Goal: Navigation & Orientation: Understand site structure

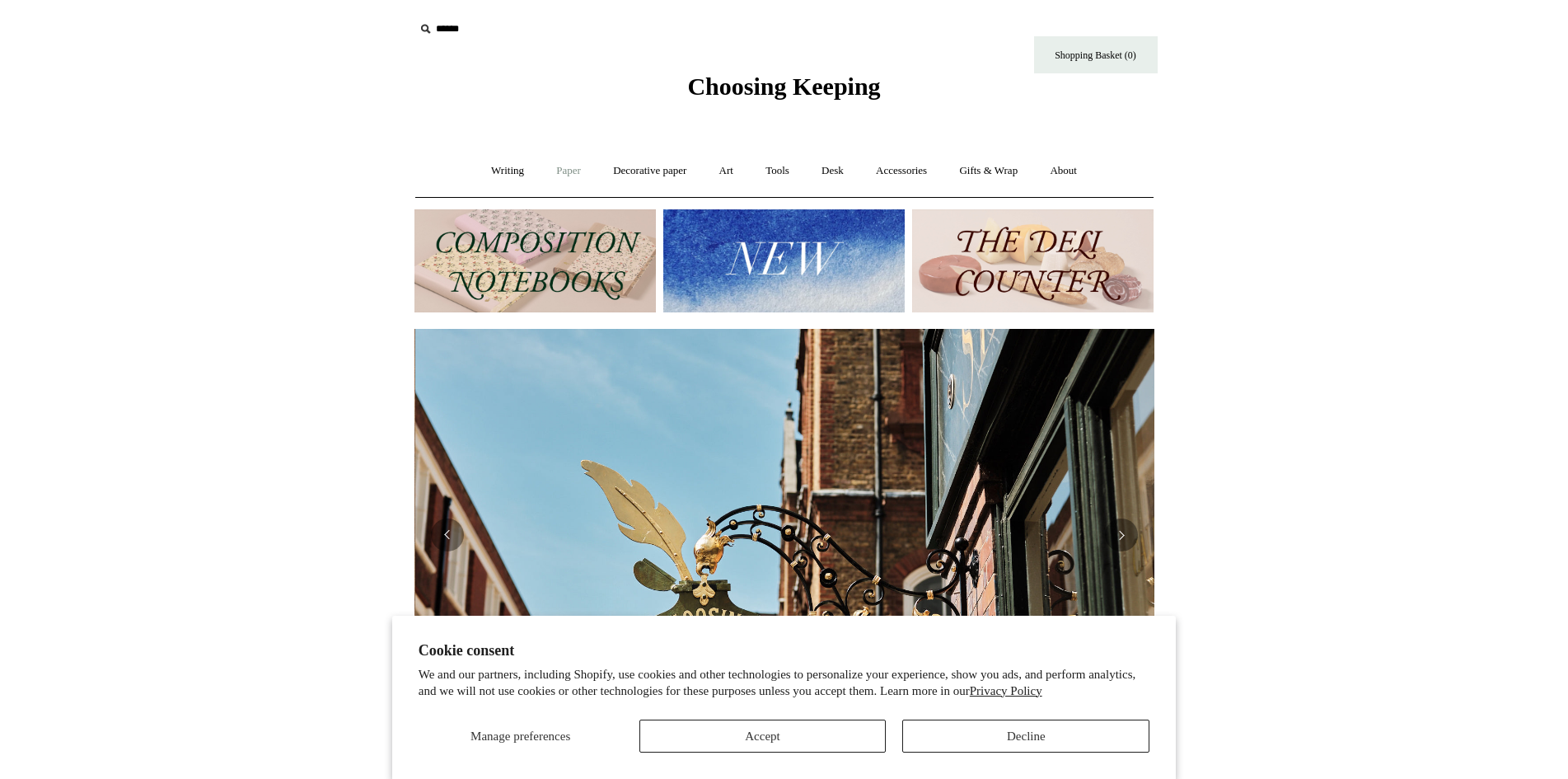
scroll to position [0, 740]
click at [564, 172] on link "Paper +" at bounding box center [568, 171] width 54 height 43
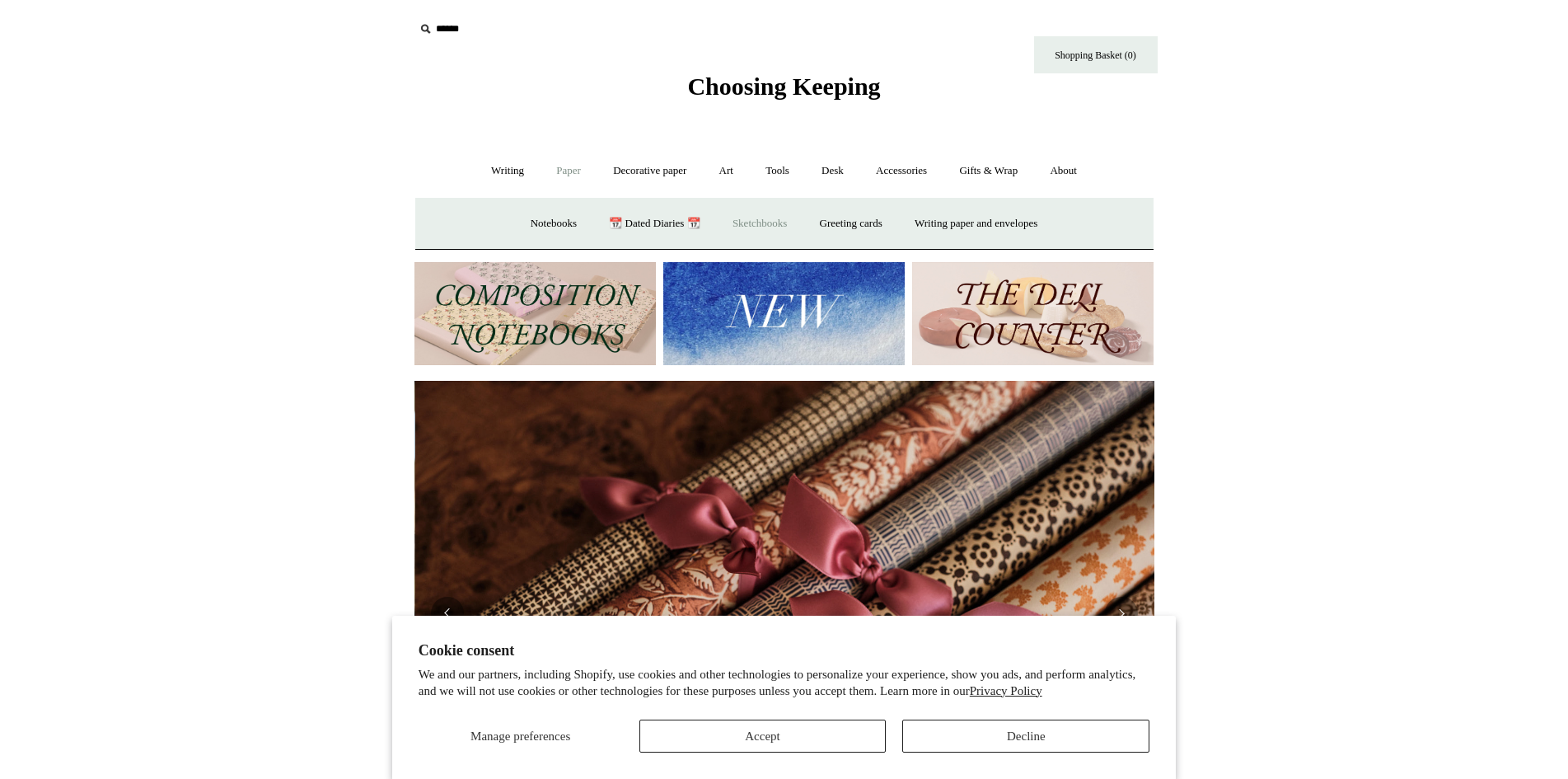
scroll to position [0, 1480]
click at [647, 168] on link "Decorative paper +" at bounding box center [650, 171] width 103 height 43
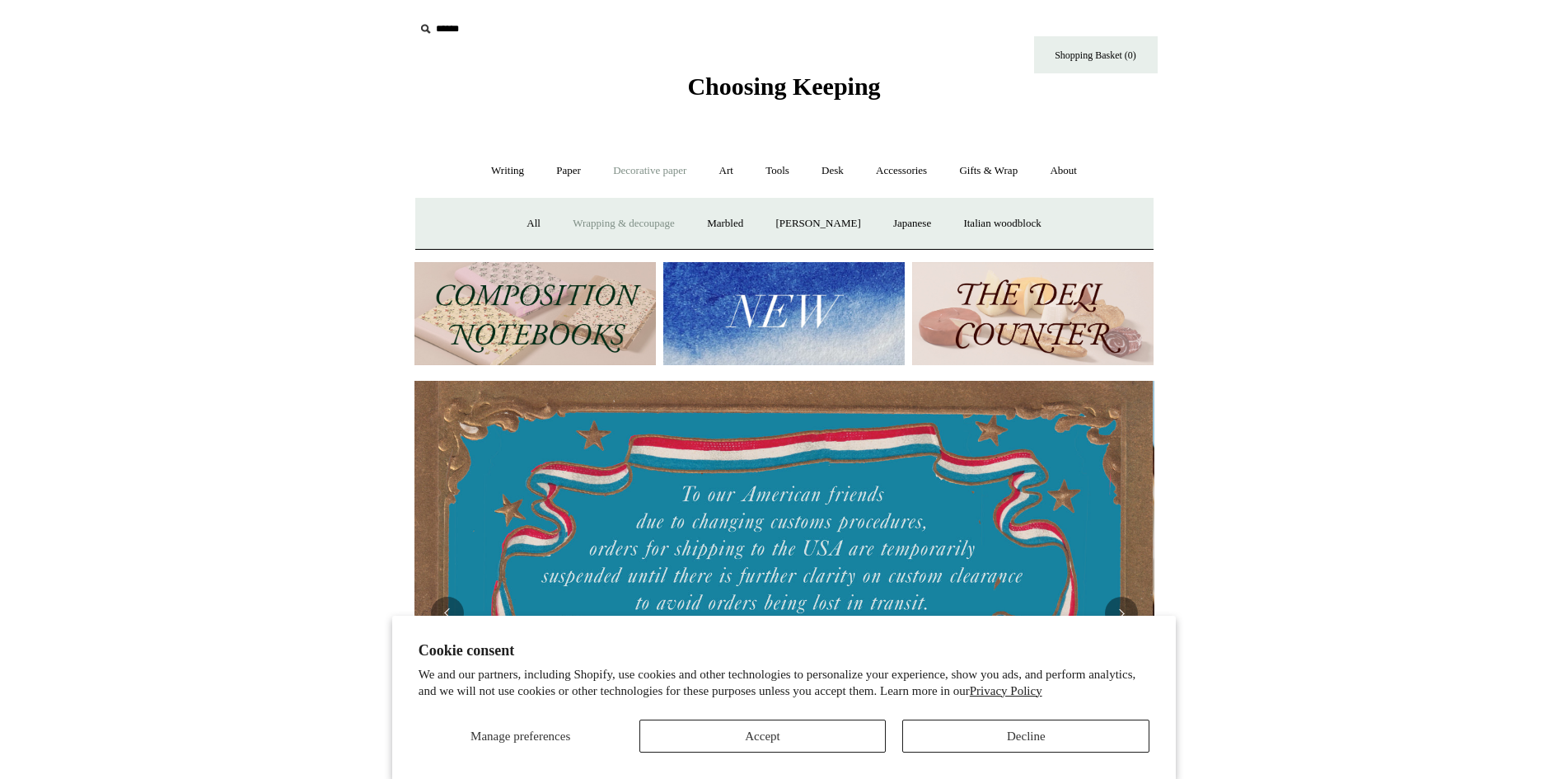
scroll to position [0, 0]
click at [643, 216] on link "Wrapping & decoupage" at bounding box center [624, 224] width 132 height 43
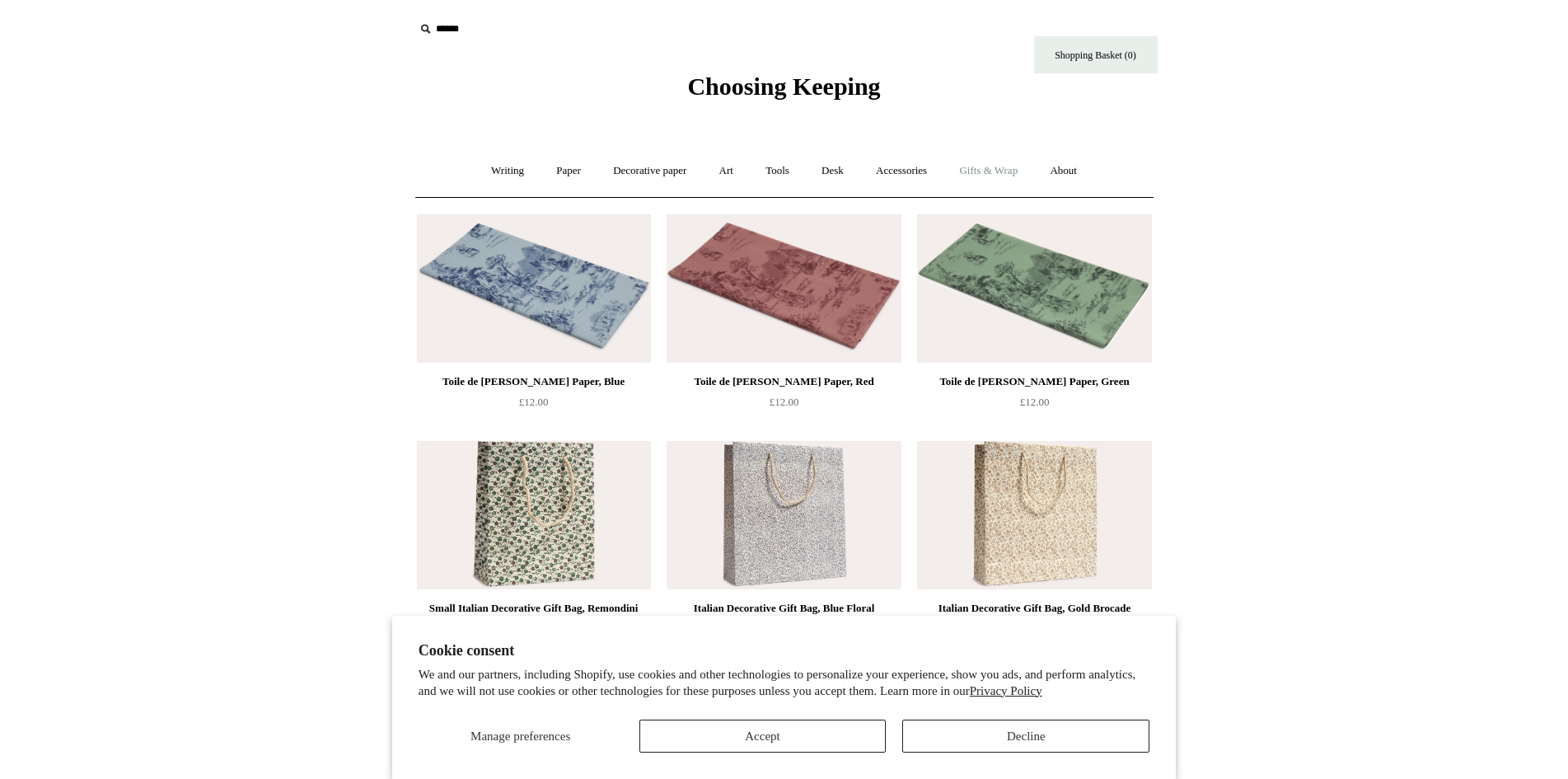
click at [986, 163] on link "Gifts & Wrap +" at bounding box center [988, 171] width 88 height 43
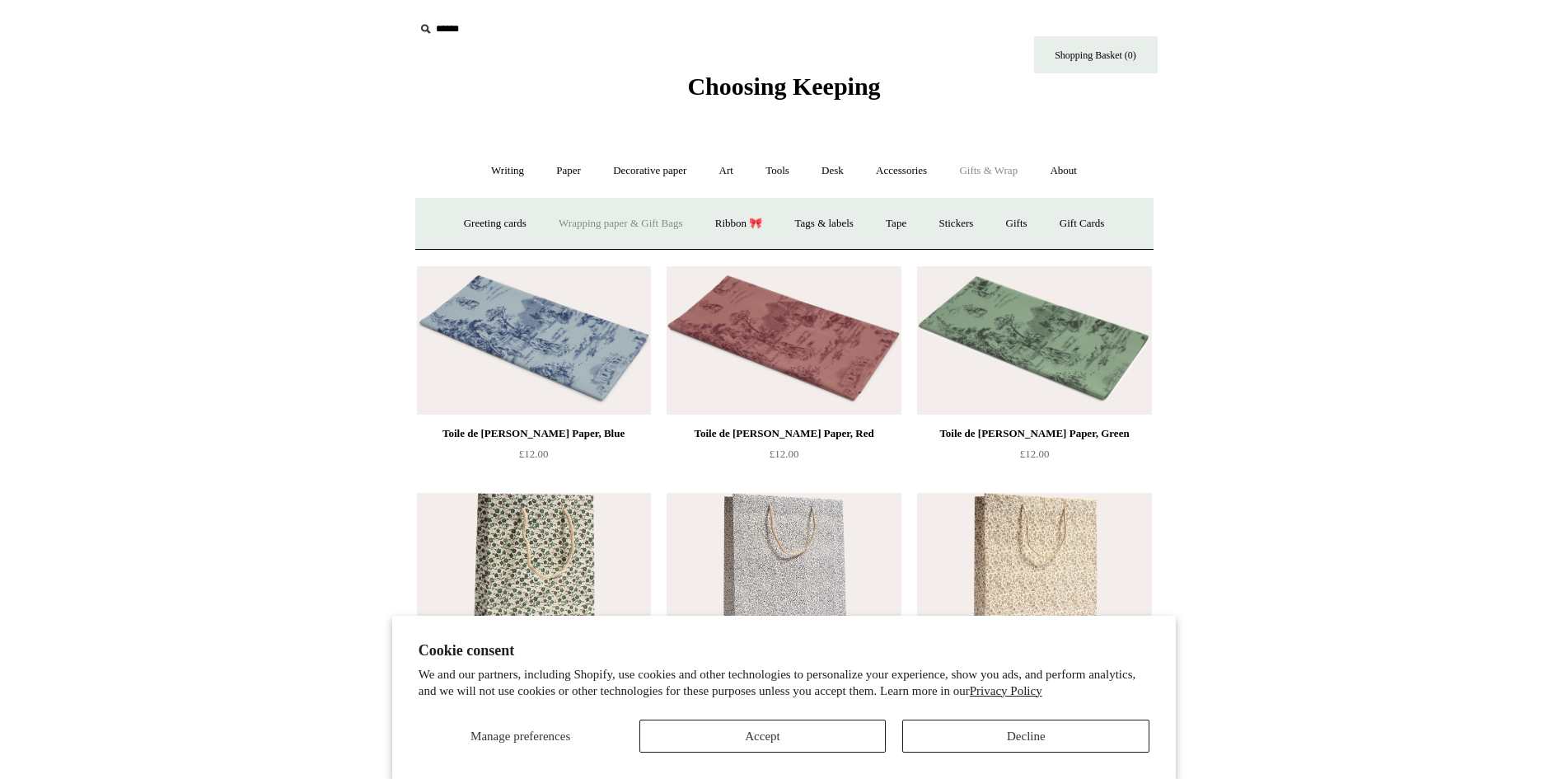
click at [616, 227] on link "Wrapping paper & Gift Bags" at bounding box center [620, 224] width 153 height 43
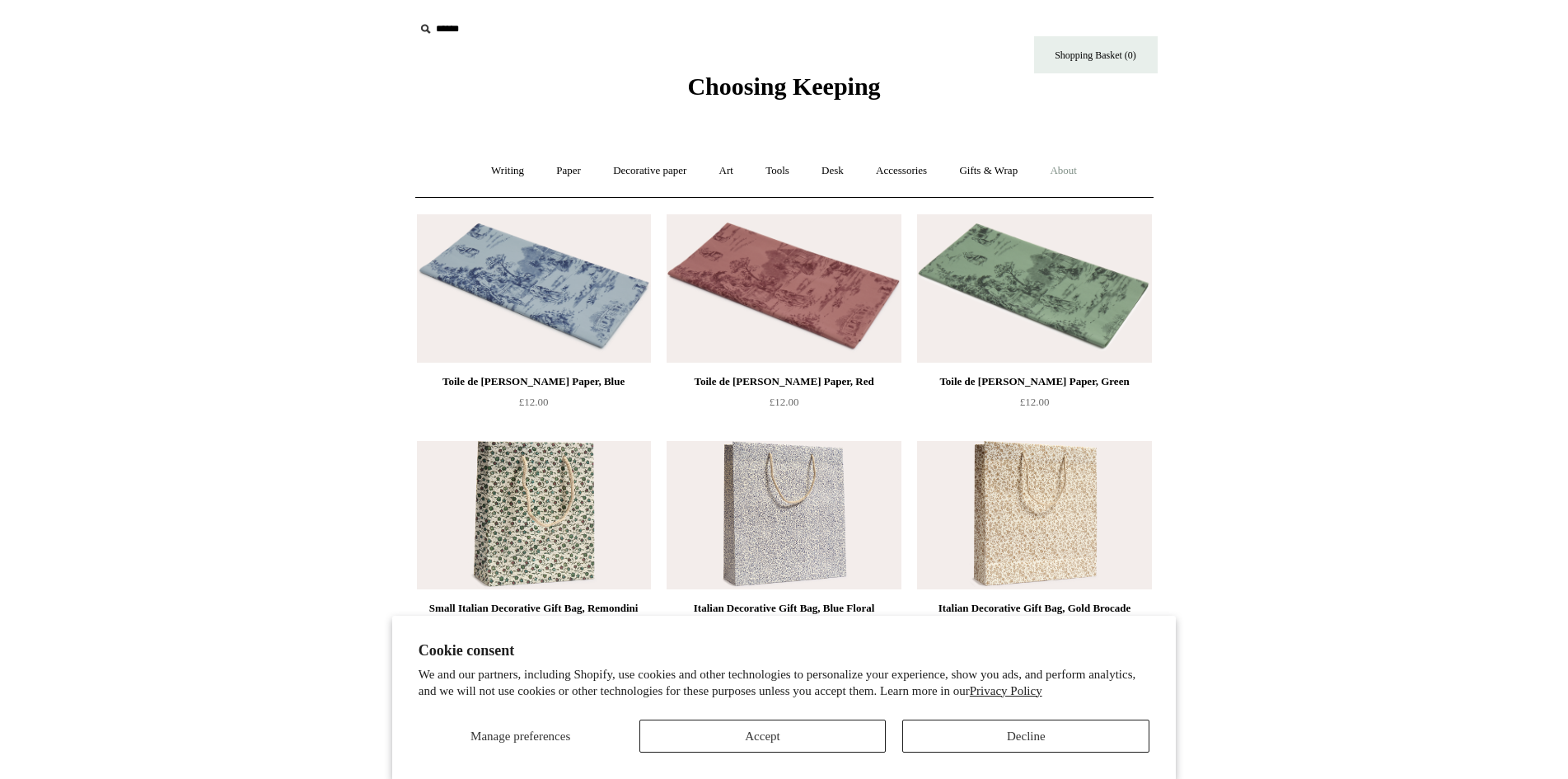
click at [1071, 164] on link "About +" at bounding box center [1063, 171] width 57 height 43
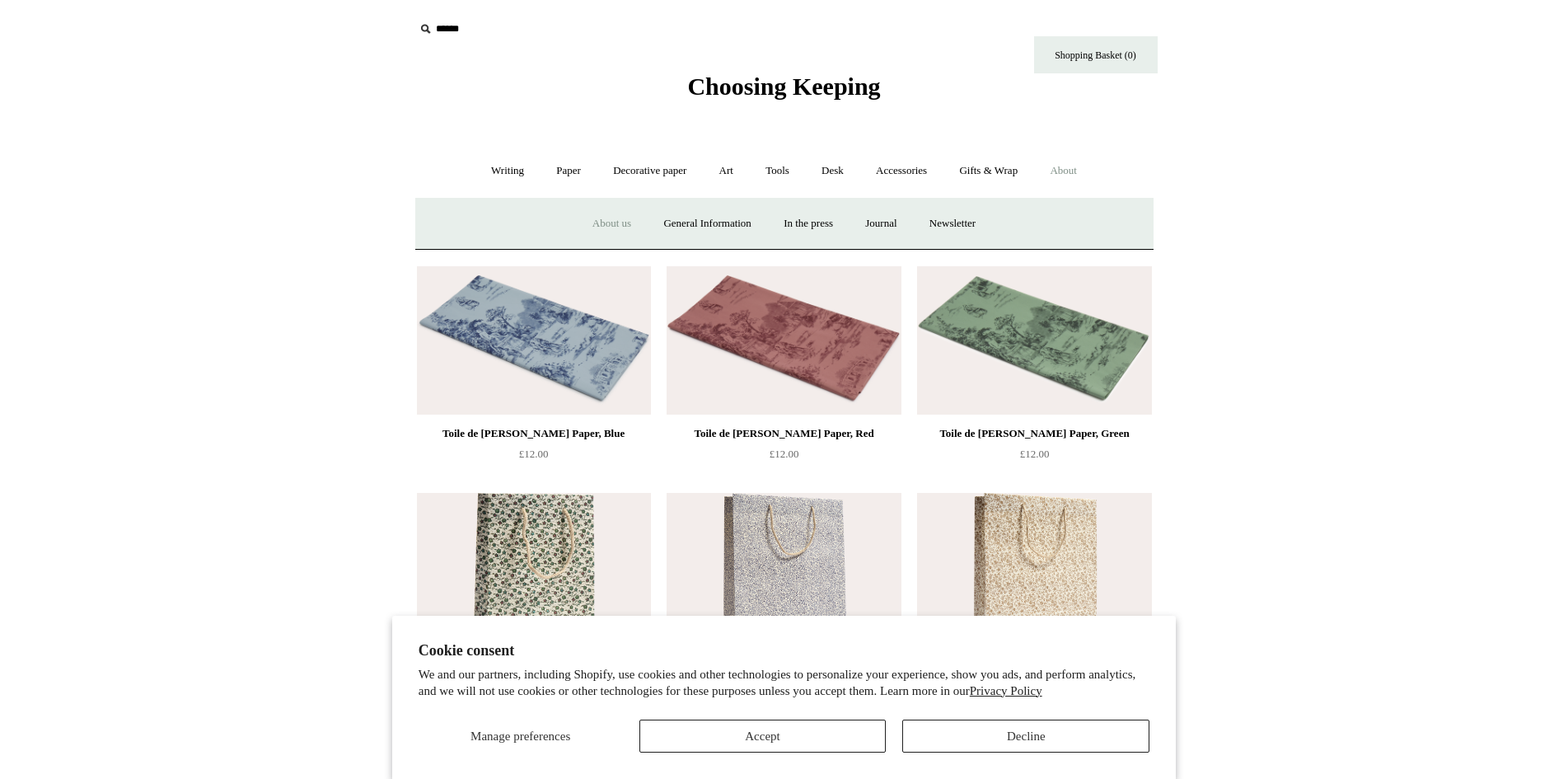
click at [604, 221] on link "About us" at bounding box center [612, 224] width 69 height 43
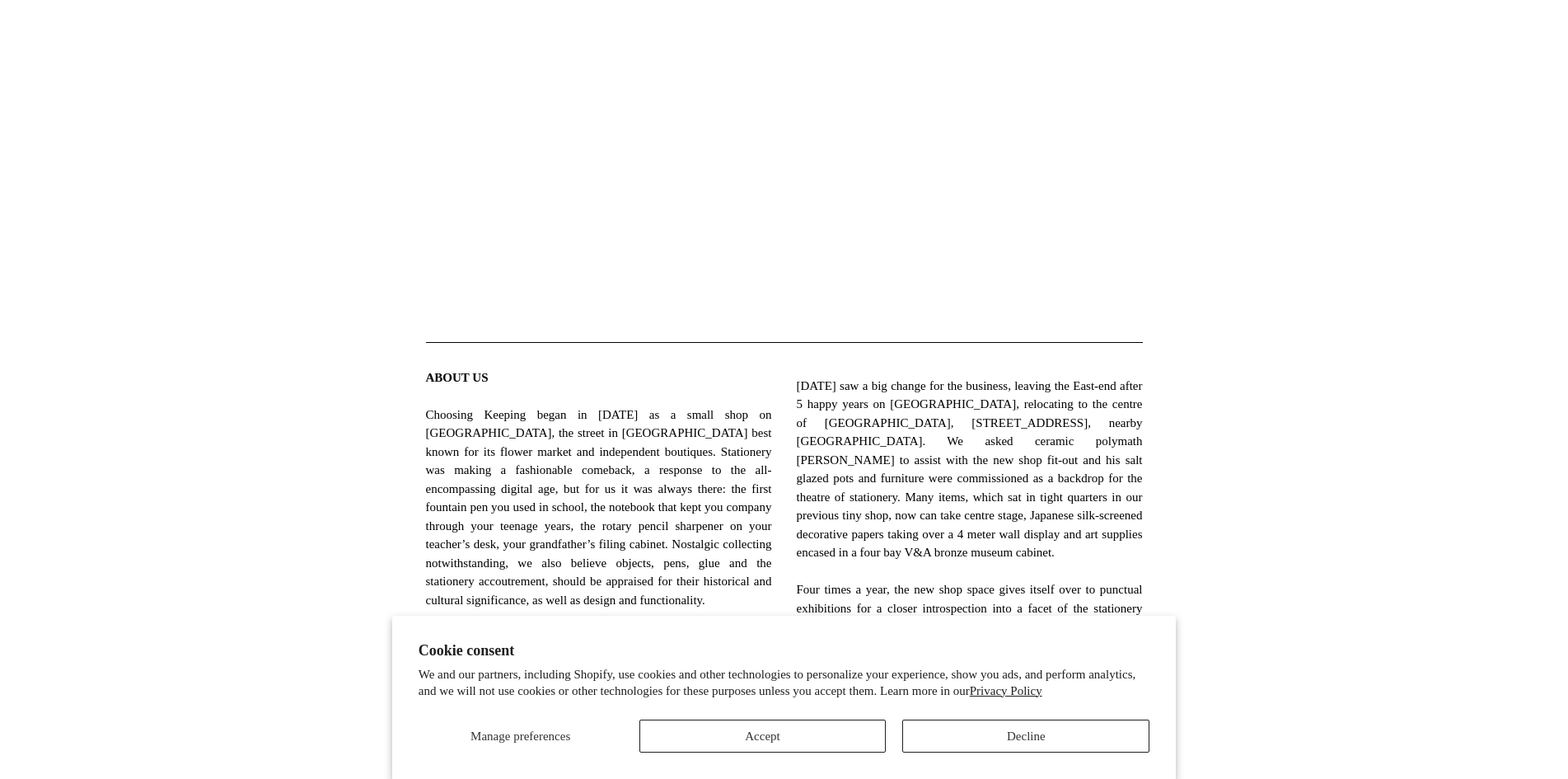
scroll to position [412, 0]
